Goal: Information Seeking & Learning: Check status

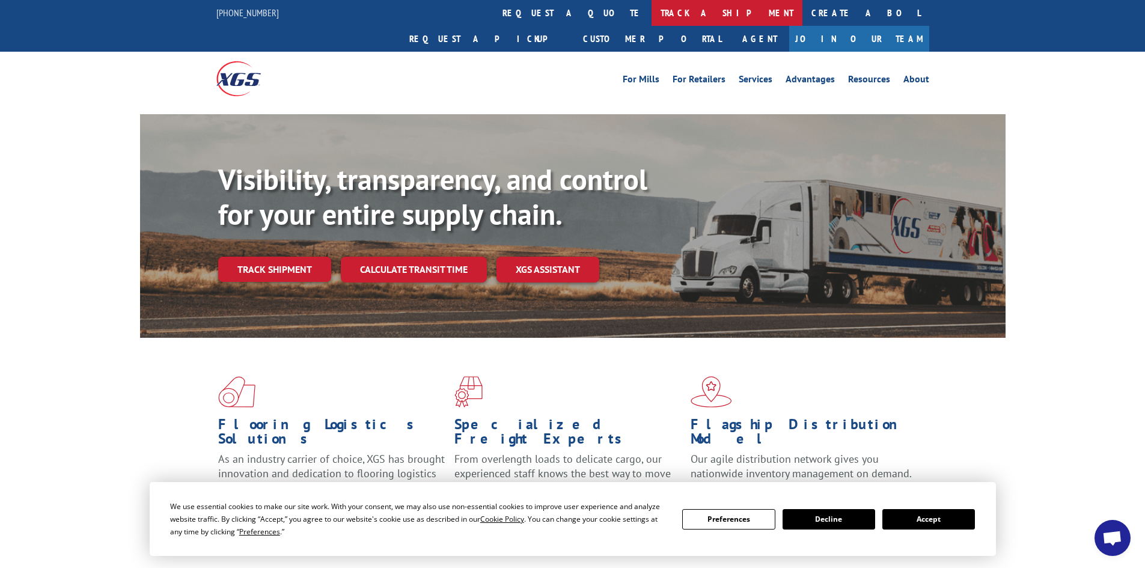
click at [651, 15] on link "track a shipment" at bounding box center [726, 13] width 151 height 26
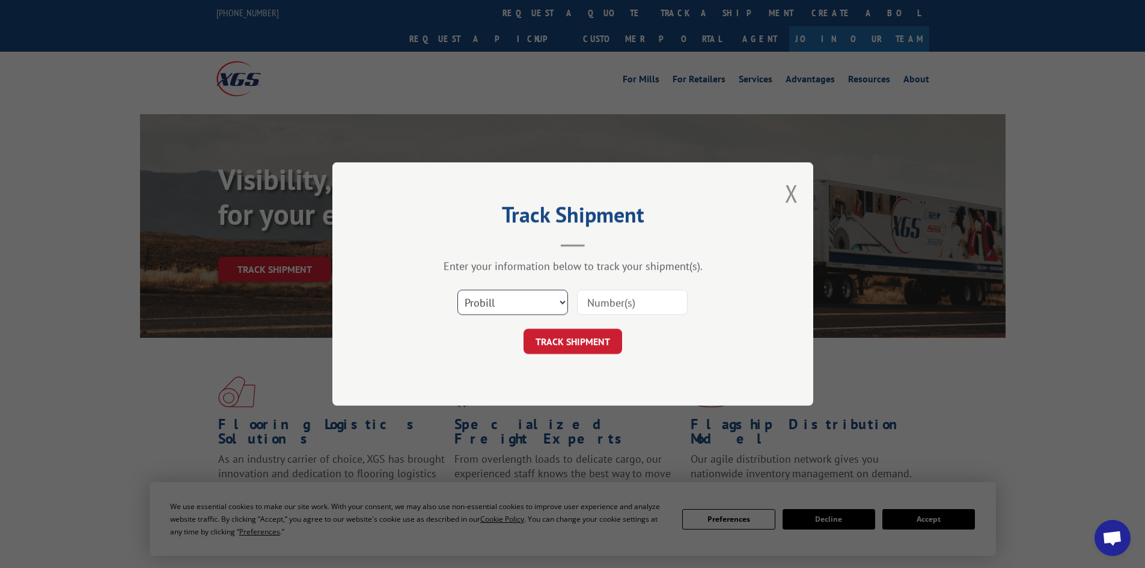
click at [563, 304] on select "Select category... Probill BOL PO" at bounding box center [512, 302] width 111 height 25
select select "bol"
click at [457, 290] on select "Select category... Probill BOL PO" at bounding box center [512, 302] width 111 height 25
paste input "03015134006335516"
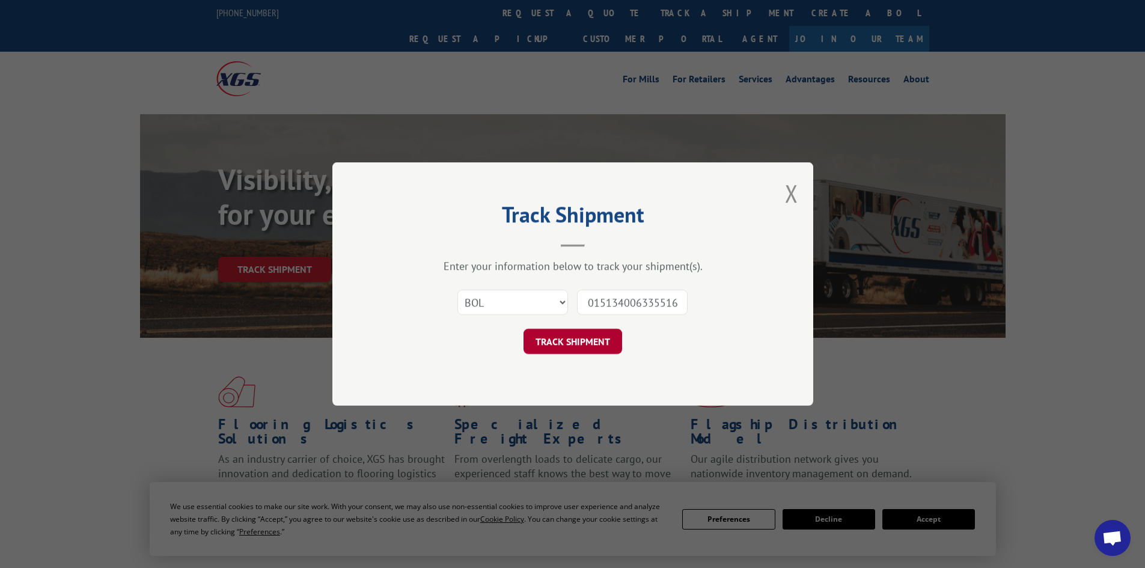
type input "03015134006335516"
click at [562, 344] on button "TRACK SHIPMENT" at bounding box center [572, 341] width 99 height 25
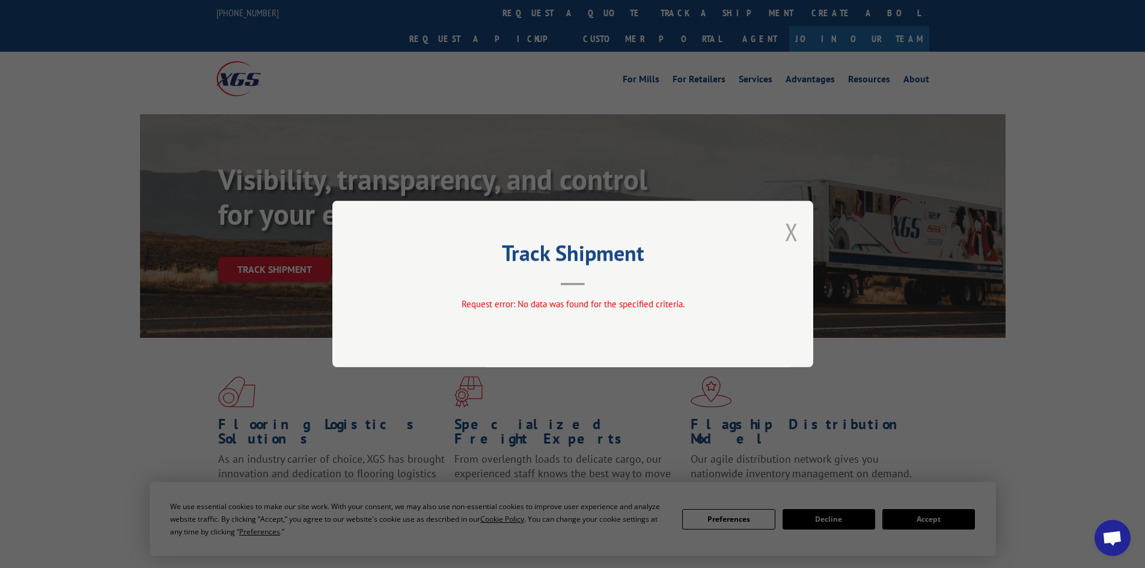
click at [789, 230] on button "Close modal" at bounding box center [791, 232] width 13 height 32
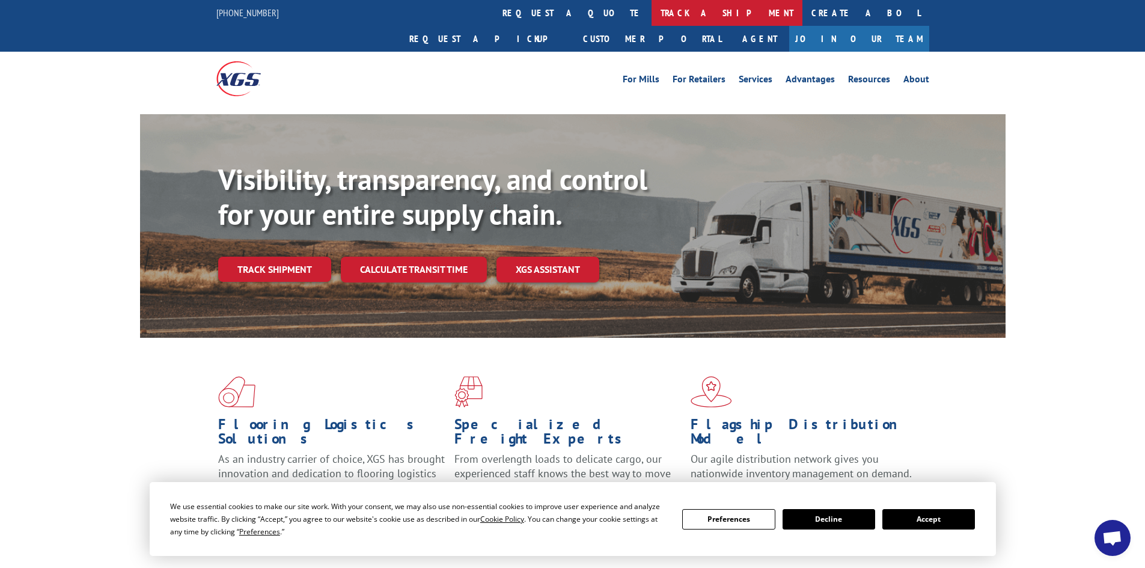
click at [651, 12] on link "track a shipment" at bounding box center [726, 13] width 151 height 26
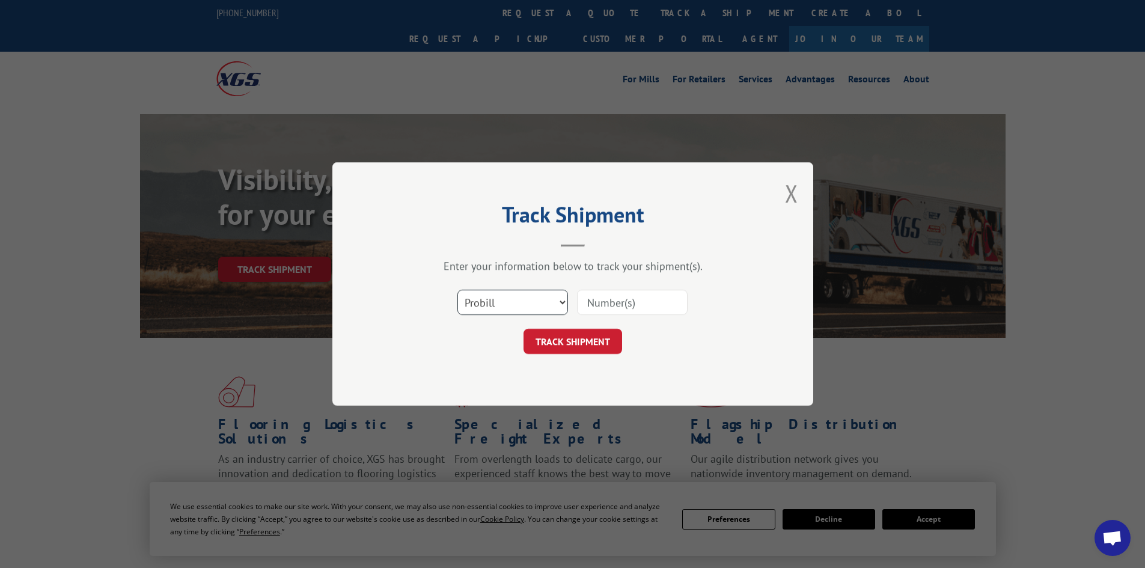
click at [563, 300] on select "Select category... Probill BOL PO" at bounding box center [512, 302] width 111 height 25
select select "bol"
click at [457, 290] on select "Select category... Probill BOL PO" at bounding box center [512, 302] width 111 height 25
click at [585, 300] on input at bounding box center [632, 302] width 111 height 25
paste input "03015134006335516"
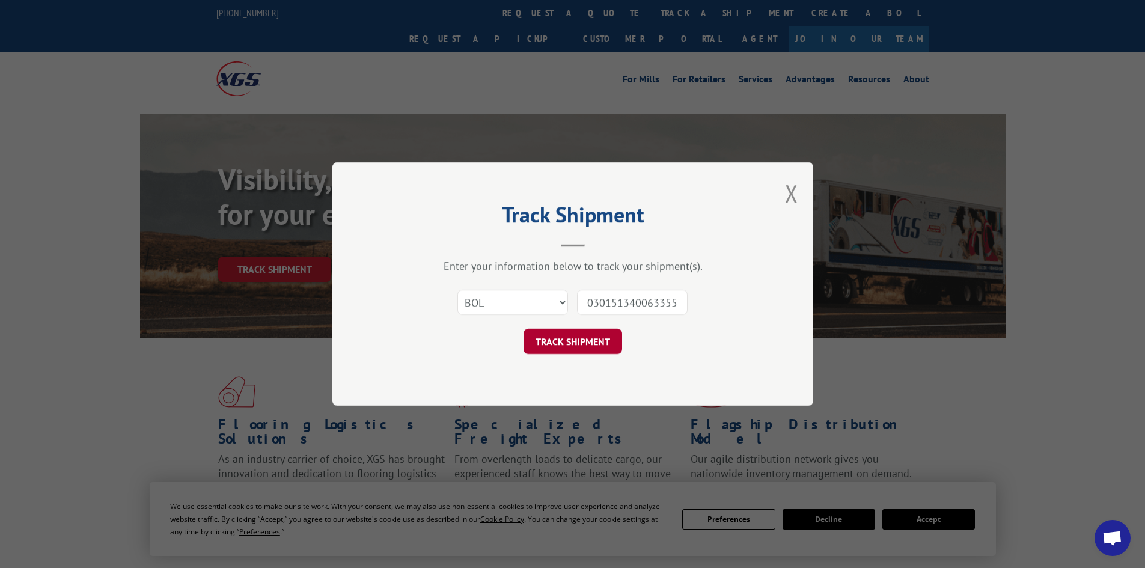
type input "03015134006335516"
click at [564, 344] on button "TRACK SHIPMENT" at bounding box center [572, 341] width 99 height 25
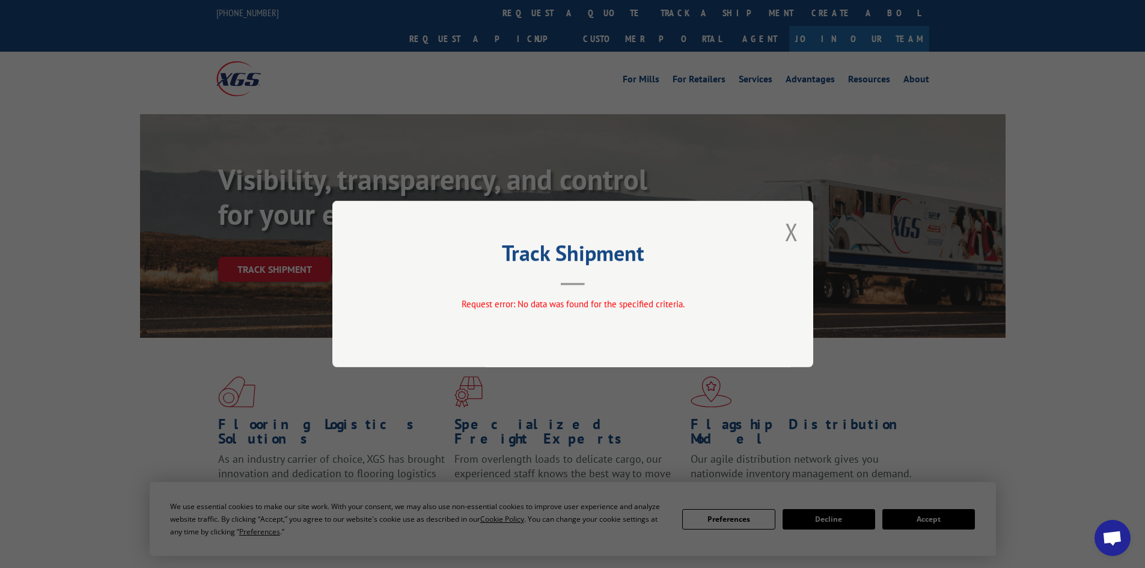
click at [799, 230] on div "Track Shipment Request error: No data was found for the specified criteria." at bounding box center [572, 284] width 481 height 166
click at [790, 233] on button "Close modal" at bounding box center [791, 232] width 13 height 32
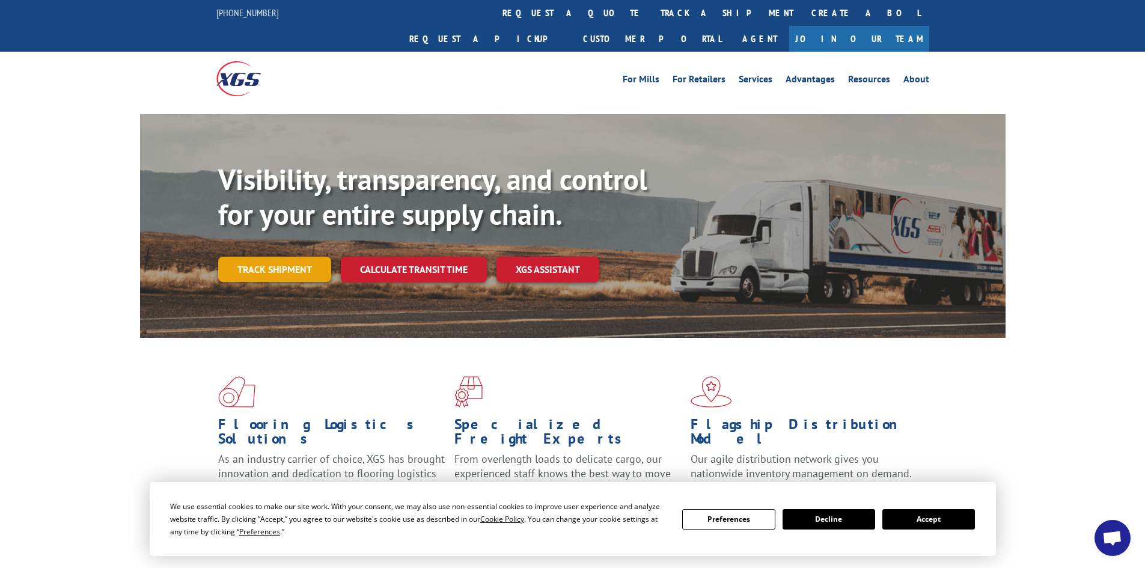
click at [273, 257] on link "Track shipment" at bounding box center [274, 269] width 113 height 25
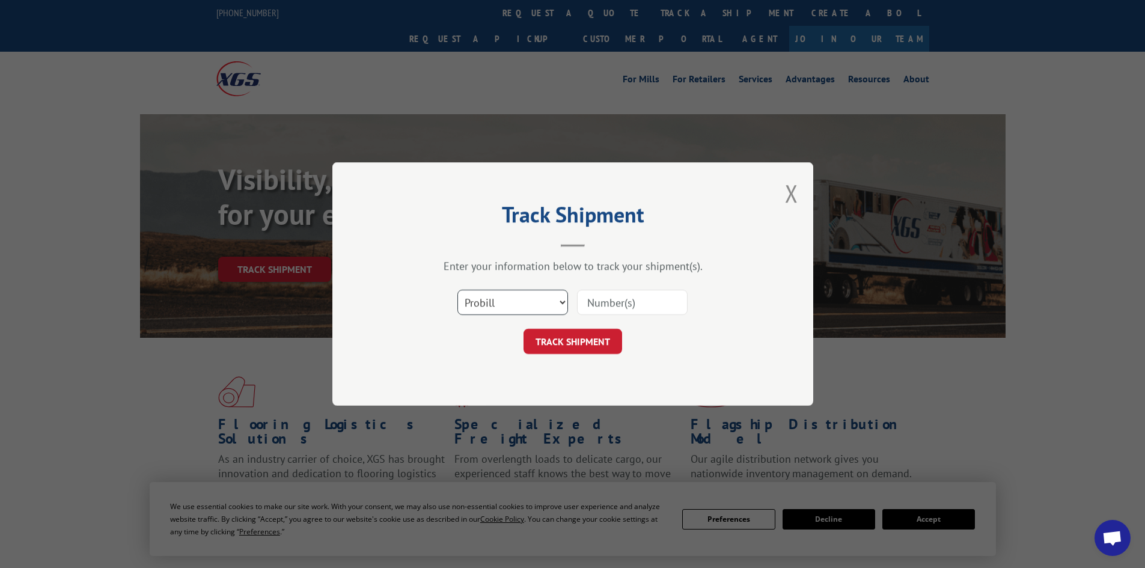
click at [564, 303] on select "Select category... Probill BOL PO" at bounding box center [512, 302] width 111 height 25
select select "bol"
click at [457, 290] on select "Select category... Probill BOL PO" at bounding box center [512, 302] width 111 height 25
click at [590, 302] on input at bounding box center [632, 302] width 111 height 25
paste input "03015134006335516"
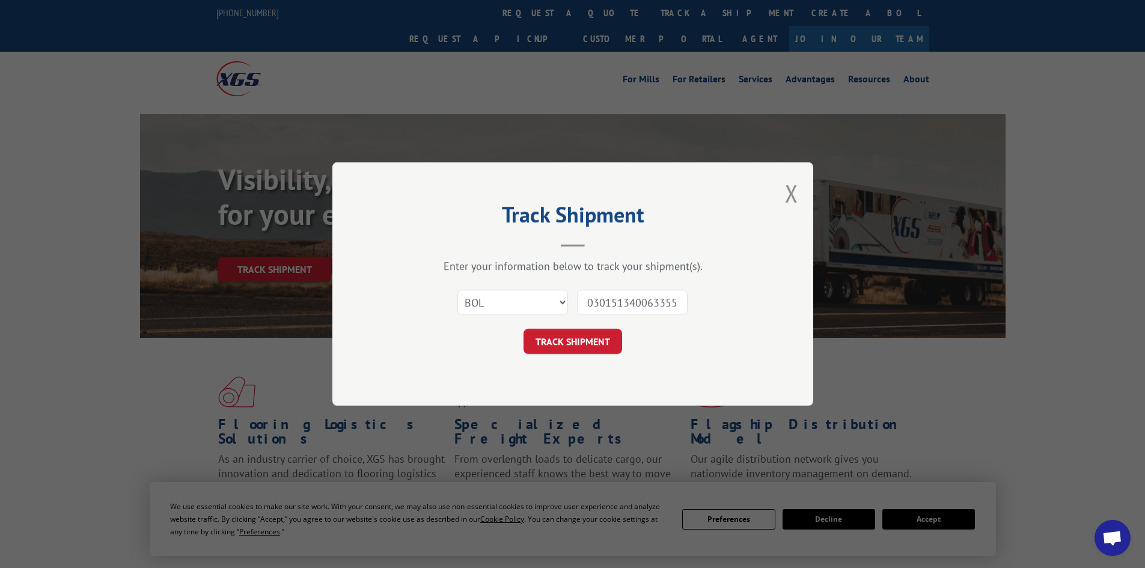
scroll to position [0, 13]
type input "03015134006335516"
click at [576, 343] on button "TRACK SHIPMENT" at bounding box center [572, 341] width 99 height 25
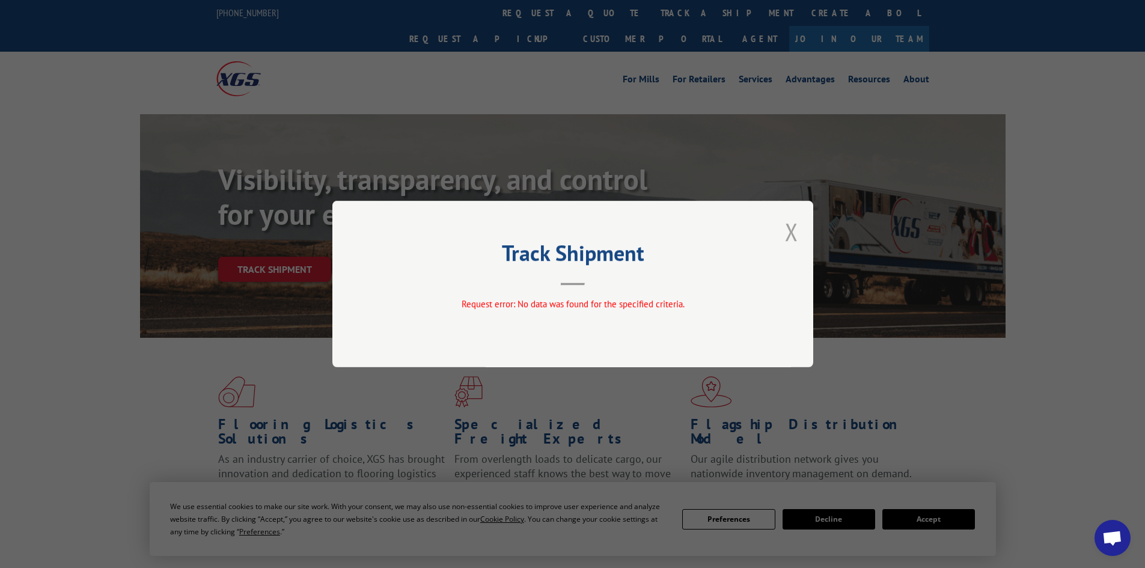
click at [788, 228] on button "Close modal" at bounding box center [791, 232] width 13 height 32
